Goal: Task Accomplishment & Management: Manage account settings

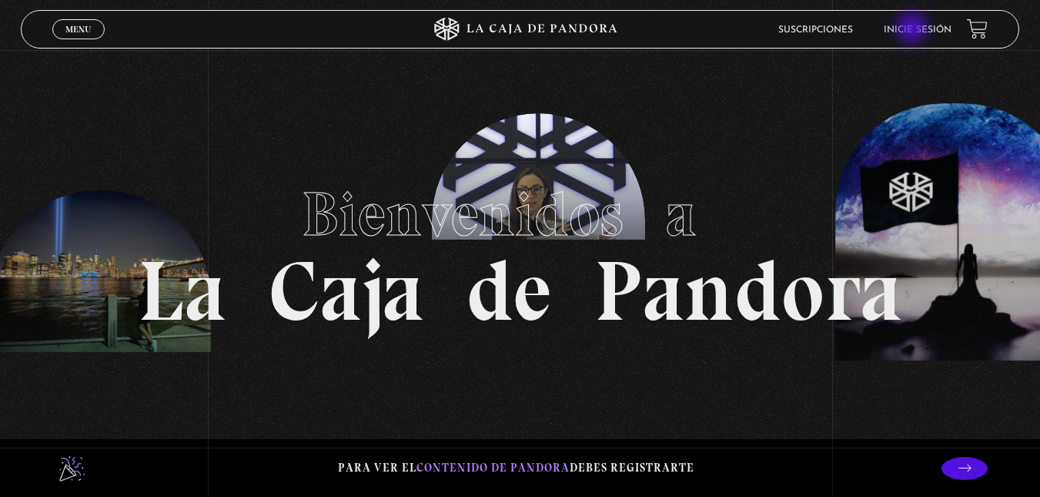
click at [914, 29] on link "Inicie sesión" at bounding box center [918, 29] width 68 height 9
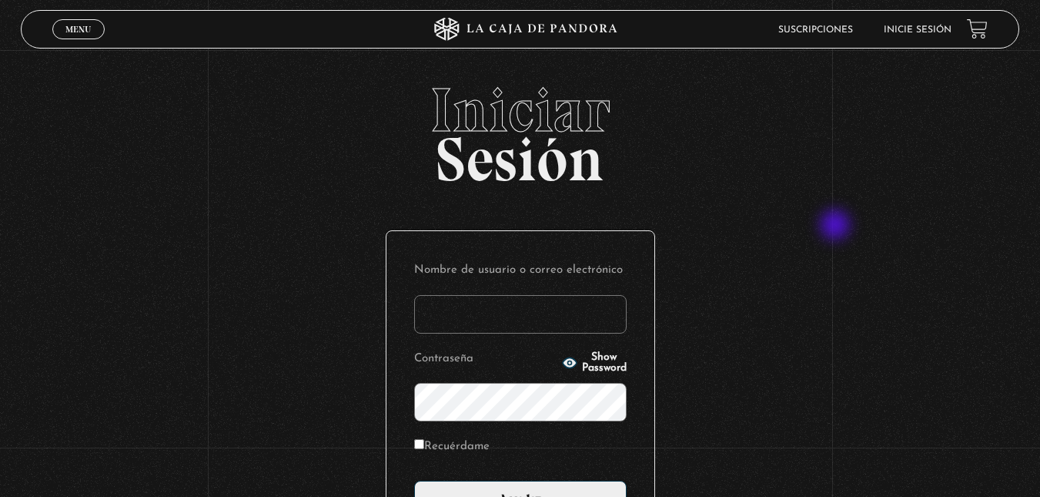
scroll to position [180, 0]
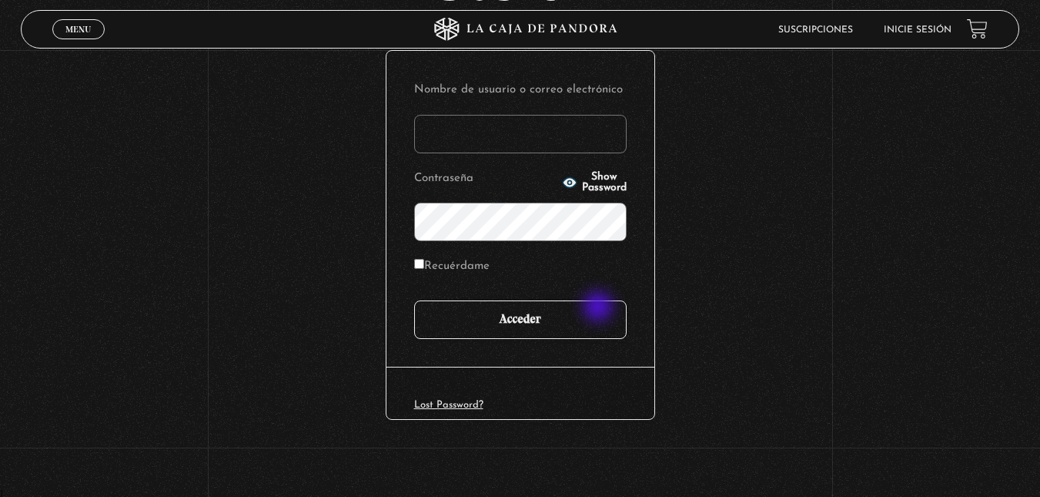
type input "ghisalazar28@gmail.com"
click at [598, 310] on input "Acceder" at bounding box center [520, 319] width 213 height 39
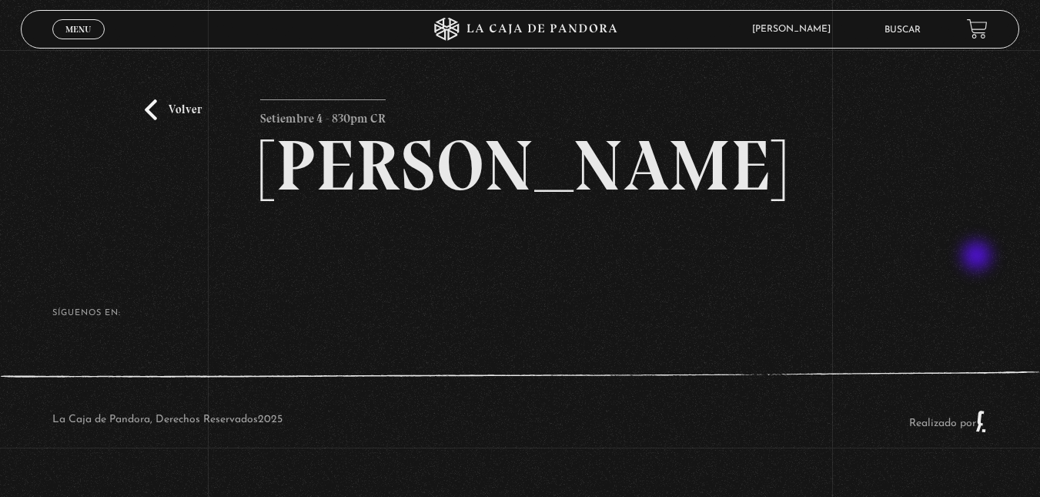
scroll to position [45, 0]
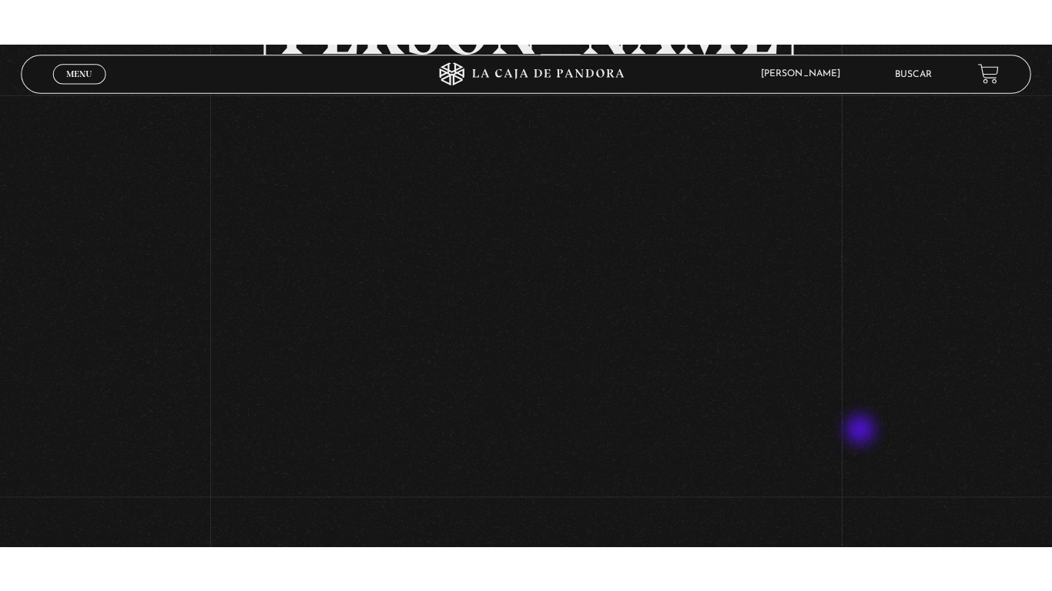
scroll to position [181, 0]
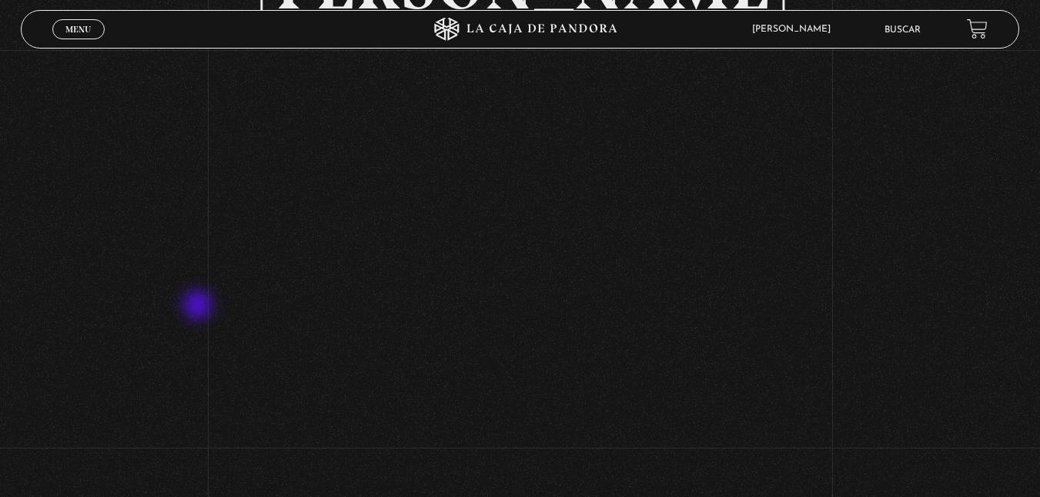
click at [199, 306] on div "Volver Setiembre 4 - 830pm CR [PERSON_NAME]" at bounding box center [520, 310] width 1040 height 882
